Goal: Task Accomplishment & Management: Manage account settings

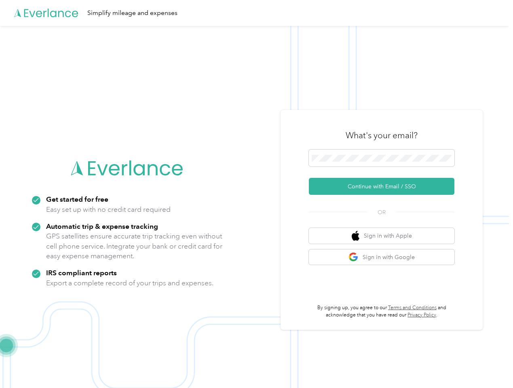
click at [256, 194] on img at bounding box center [254, 220] width 509 height 388
click at [256, 13] on div "Simplify mileage and expenses" at bounding box center [254, 13] width 509 height 26
click at [385, 186] on button "Continue with Email / SSO" at bounding box center [381, 186] width 145 height 17
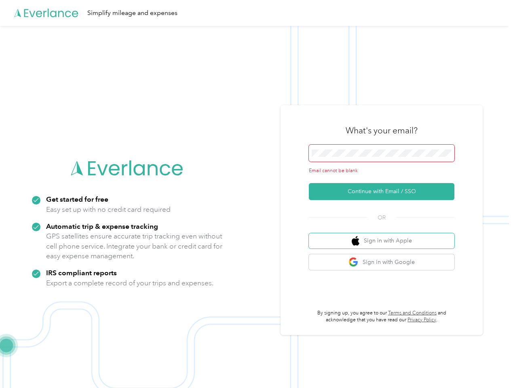
click at [385, 235] on button "Sign in with Apple" at bounding box center [381, 241] width 145 height 16
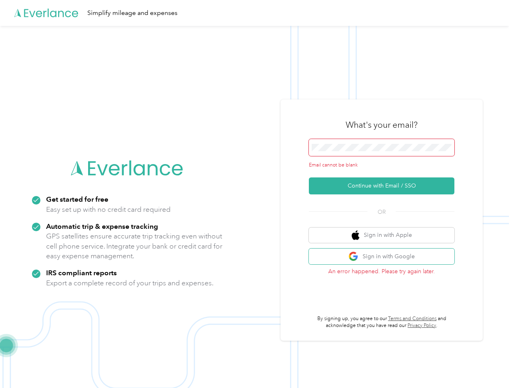
click at [385, 257] on button "Sign in with Google" at bounding box center [381, 256] width 145 height 16
